Goal: Register for event/course

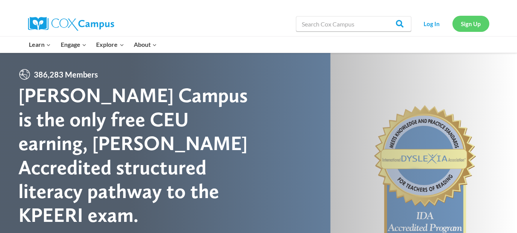
click at [473, 24] on link "Sign Up" at bounding box center [471, 24] width 37 height 16
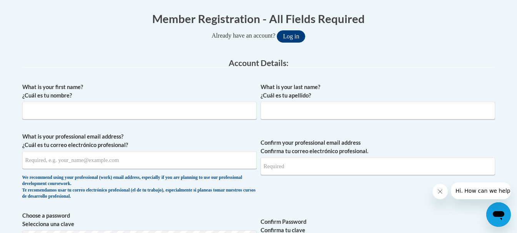
scroll to position [154, 0]
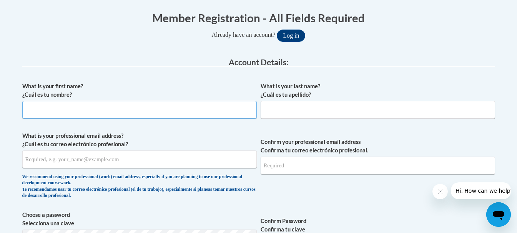
click at [116, 114] on input "What is your first name? ¿Cuál es tu nombre?" at bounding box center [139, 110] width 235 height 18
type input "[PERSON_NAME]"
type input "[EMAIL_ADDRESS][DOMAIN_NAME]"
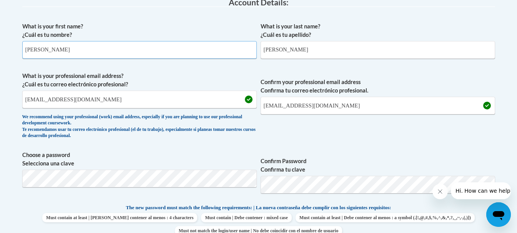
scroll to position [231, 0]
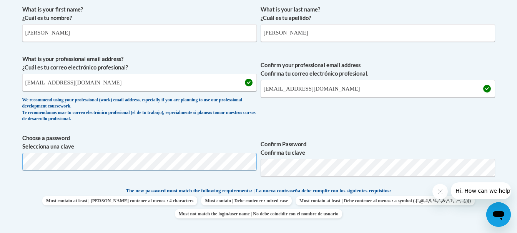
click at [385, 120] on span "Confirm your professional email address Confirma tu correo electrónico profesio…" at bounding box center [378, 90] width 235 height 71
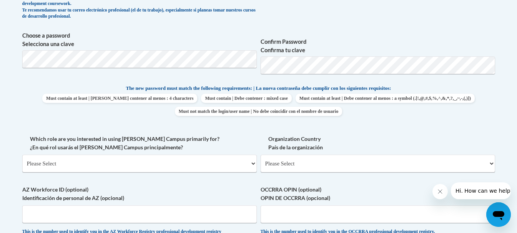
scroll to position [346, 0]
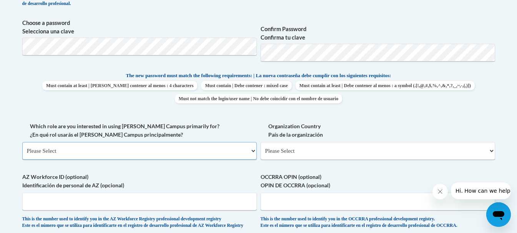
click at [252, 152] on select "Please Select College/University | Colegio/Universidad Community/Nonprofit Part…" at bounding box center [139, 151] width 235 height 18
select select "fbf2d438-af2f-41f8-98f1-81c410e29de3"
click at [22, 142] on select "Please Select College/University | Colegio/Universidad Community/Nonprofit Part…" at bounding box center [139, 151] width 235 height 18
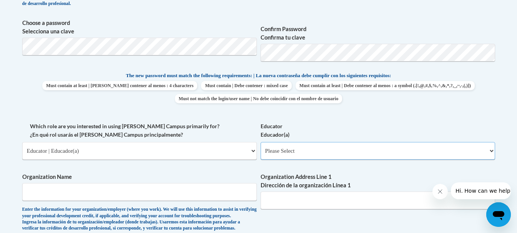
click at [493, 151] on select "Please Select Early Learning/Daycare Teacher/Family Home Care Provider | Maestr…" at bounding box center [378, 151] width 235 height 18
select select "5e2af403-4f2c-4e49-a02f-103e55d7b75b"
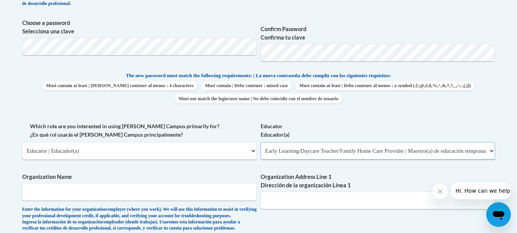
click at [261, 142] on select "Please Select Early Learning/Daycare Teacher/Family Home Care Provider | Maestr…" at bounding box center [378, 151] width 235 height 18
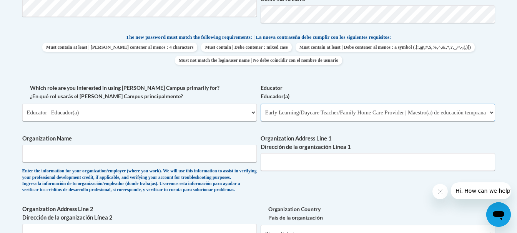
scroll to position [423, 0]
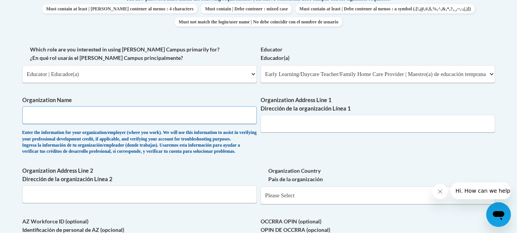
click at [197, 115] on input "Organization Name" at bounding box center [139, 116] width 235 height 18
type input "Kidz Paradise Daycare"
click at [322, 127] on input "Organization Address Line 1 Dirección de la organización Línea 1" at bounding box center [378, 124] width 235 height 18
type input "[STREET_ADDRESS]"
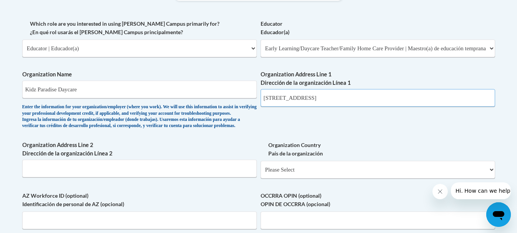
scroll to position [461, 0]
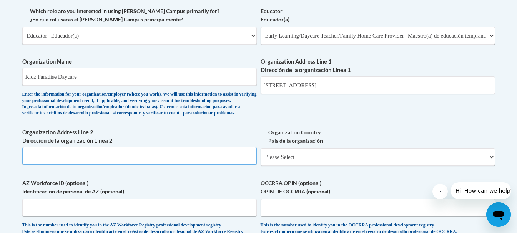
click at [204, 165] on input "Organization Address Line 2 Dirección de la organización Línea 2" at bounding box center [139, 156] width 235 height 18
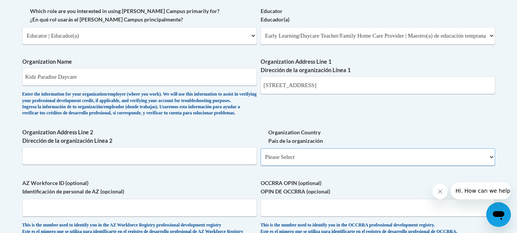
click at [492, 166] on select "Please Select United States | Estados Unidos Outside of the United States | Fue…" at bounding box center [378, 157] width 235 height 18
select select "ad49bcad-a171-4b2e-b99c-48b446064914"
click at [261, 161] on select "Please Select United States | Estados Unidos Outside of the United States | Fue…" at bounding box center [378, 157] width 235 height 18
select select
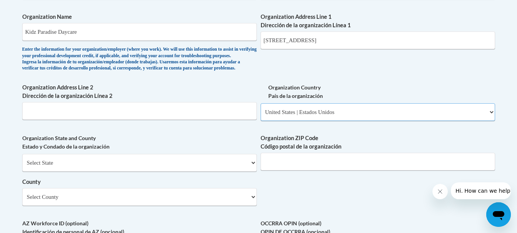
scroll to position [538, 0]
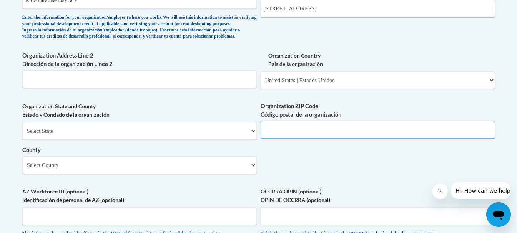
click at [272, 139] on input "Organization ZIP Code Código postal de la organización" at bounding box center [378, 130] width 235 height 18
type input "31018"
click at [254, 174] on select "Select County Appling Atkinson Bacon Baker Baldwin Banks Barrow Bartow Ben Hill…" at bounding box center [139, 165] width 235 height 18
select select "Washington"
click at [22, 169] on select "Select County Appling Atkinson Bacon Baker Baldwin Banks Barrow Bartow Ben Hill…" at bounding box center [139, 165] width 235 height 18
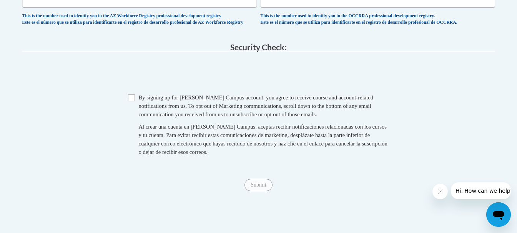
scroll to position [769, 0]
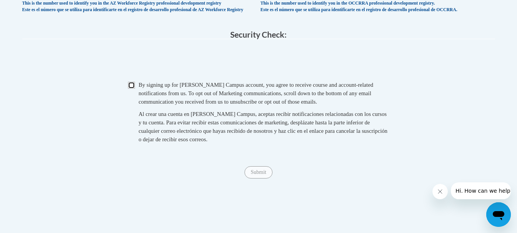
click at [131, 89] on input "Checkbox" at bounding box center [131, 85] width 7 height 7
checkbox input "true"
click at [259, 179] on input "Submit" at bounding box center [259, 172] width 28 height 12
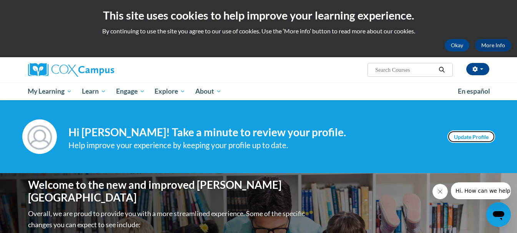
click at [476, 135] on link "Update Profile" at bounding box center [472, 137] width 48 height 12
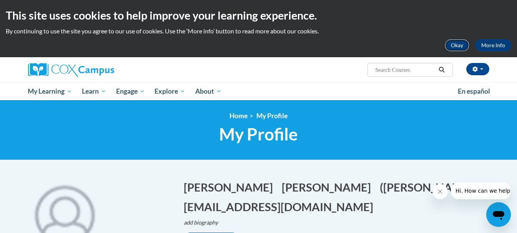
click at [461, 44] on button "Okay" at bounding box center [457, 45] width 25 height 12
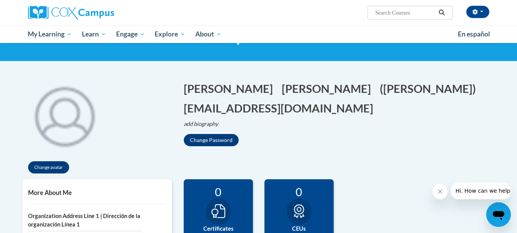
scroll to position [77, 0]
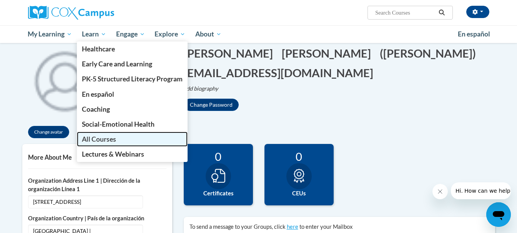
click at [106, 140] on span "All Courses" at bounding box center [99, 139] width 34 height 8
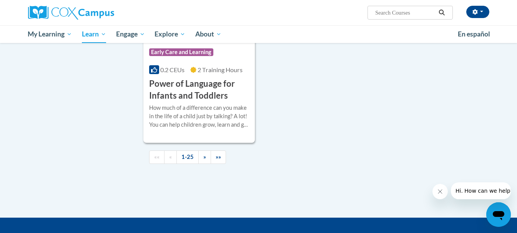
scroll to position [1807, 0]
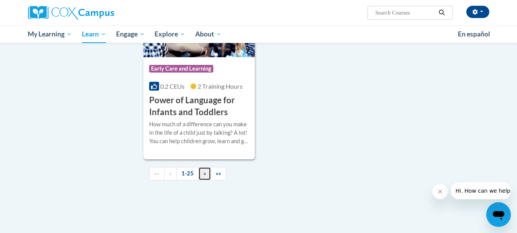
click at [205, 177] on span "»" at bounding box center [204, 173] width 3 height 7
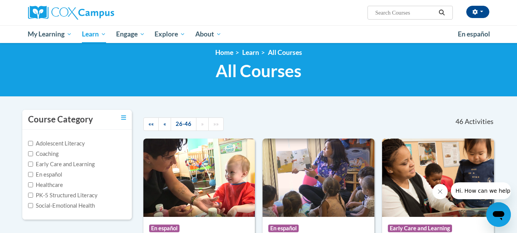
scroll to position [0, 0]
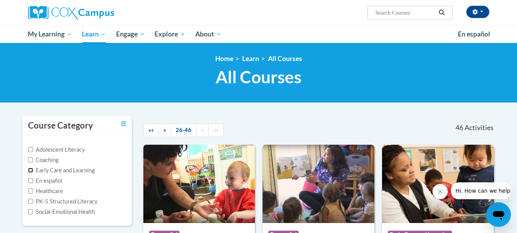
click at [30, 171] on input "Early Care and Learning" at bounding box center [30, 170] width 5 height 5
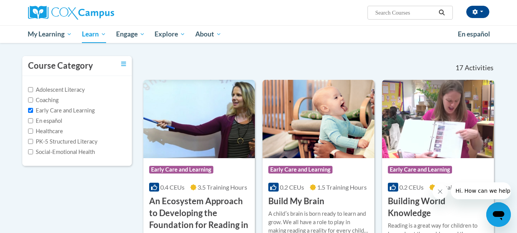
scroll to position [77, 0]
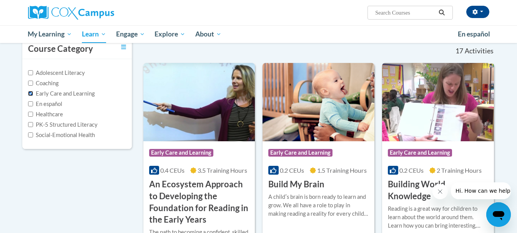
click at [31, 93] on input "Early Care and Learning" at bounding box center [30, 93] width 5 height 5
checkbox input "false"
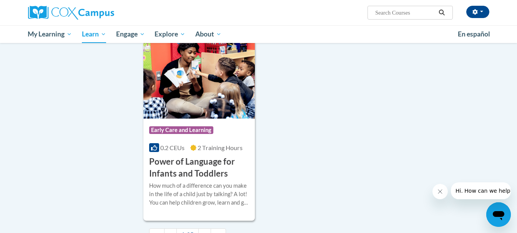
scroll to position [1730, 0]
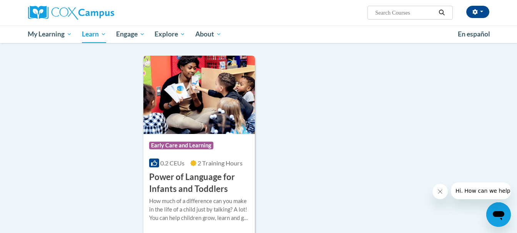
click at [223, 120] on img at bounding box center [199, 95] width 112 height 78
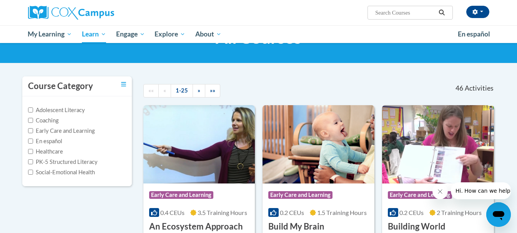
scroll to position [22, 0]
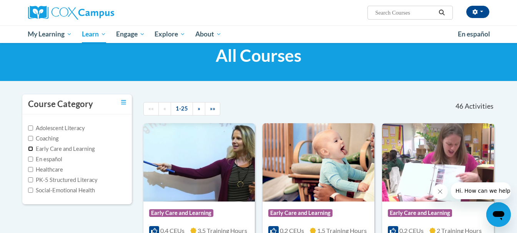
click at [31, 150] on input "Early Care and Learning" at bounding box center [30, 148] width 5 height 5
checkbox input "true"
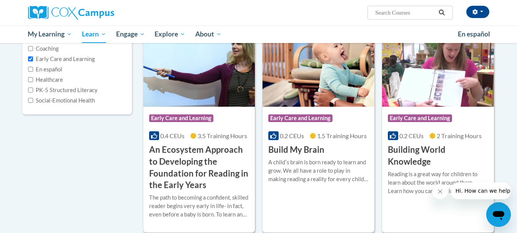
scroll to position [98, 0]
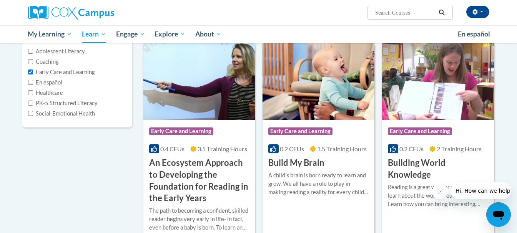
click at [440, 192] on icon "Close message from company" at bounding box center [440, 192] width 4 height 4
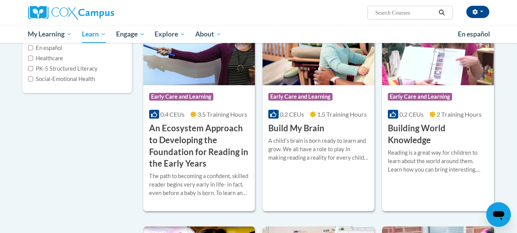
scroll to position [0, 0]
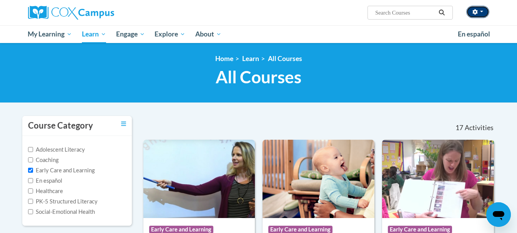
click at [483, 13] on button "button" at bounding box center [477, 12] width 23 height 12
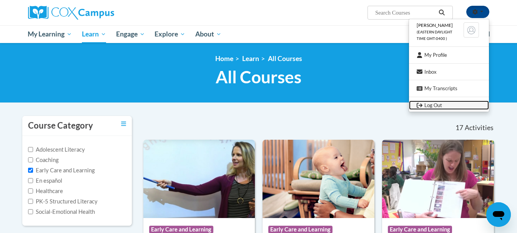
click at [433, 107] on link "Log Out" at bounding box center [449, 106] width 80 height 10
